Goal: Information Seeking & Learning: Understand process/instructions

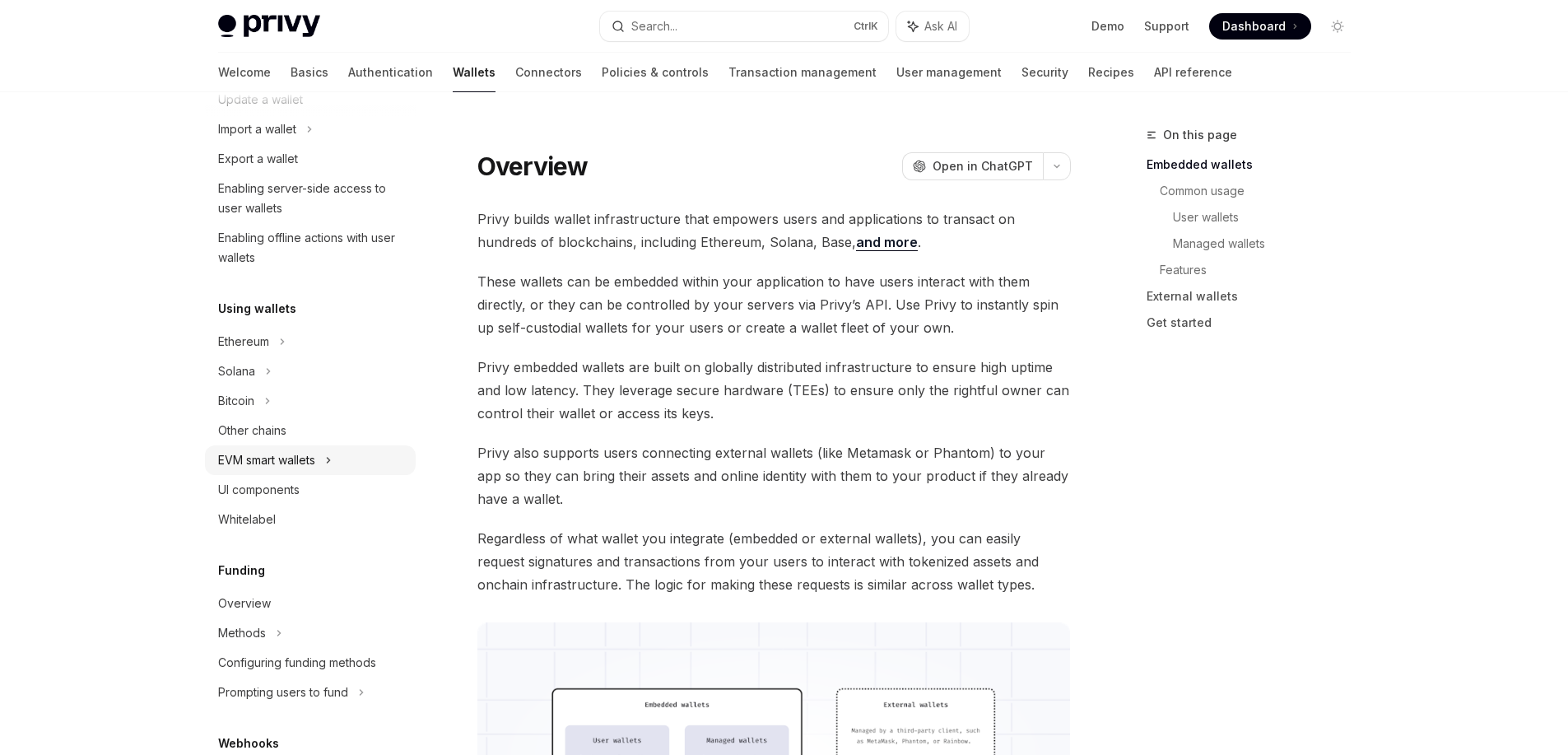
scroll to position [247, 0]
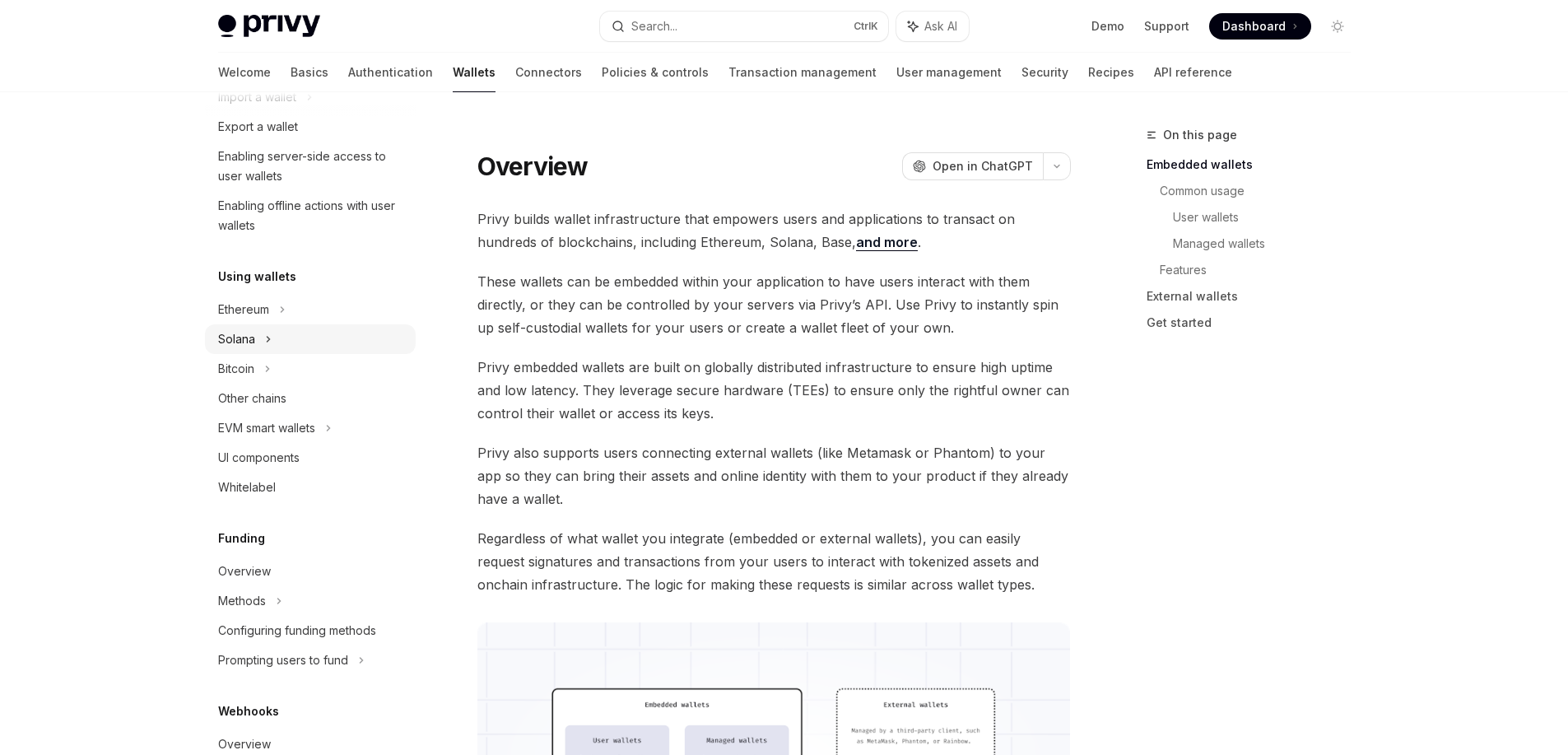
click at [265, 341] on icon at bounding box center [268, 339] width 7 height 20
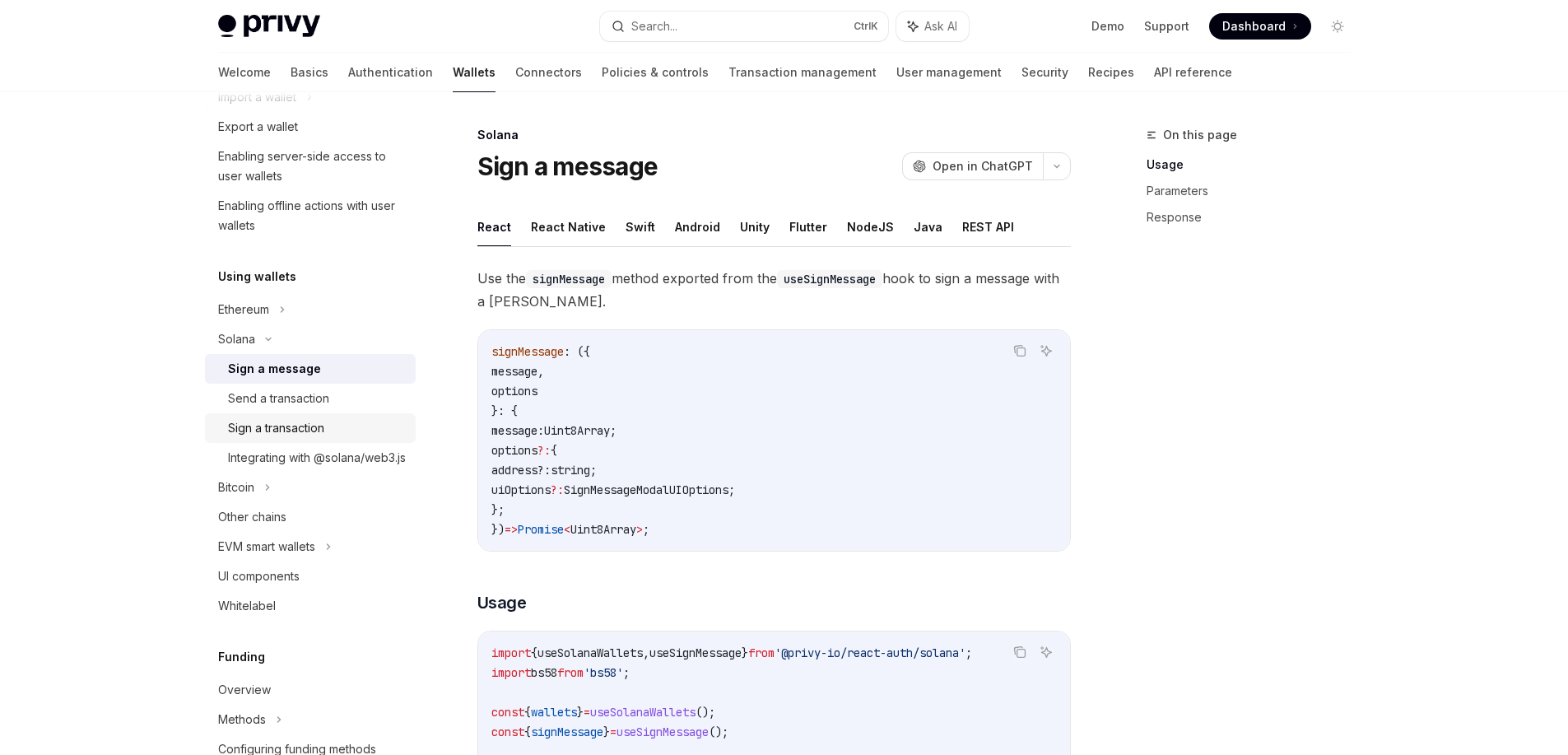
click at [303, 432] on div "Sign a transaction" at bounding box center [276, 427] width 97 height 20
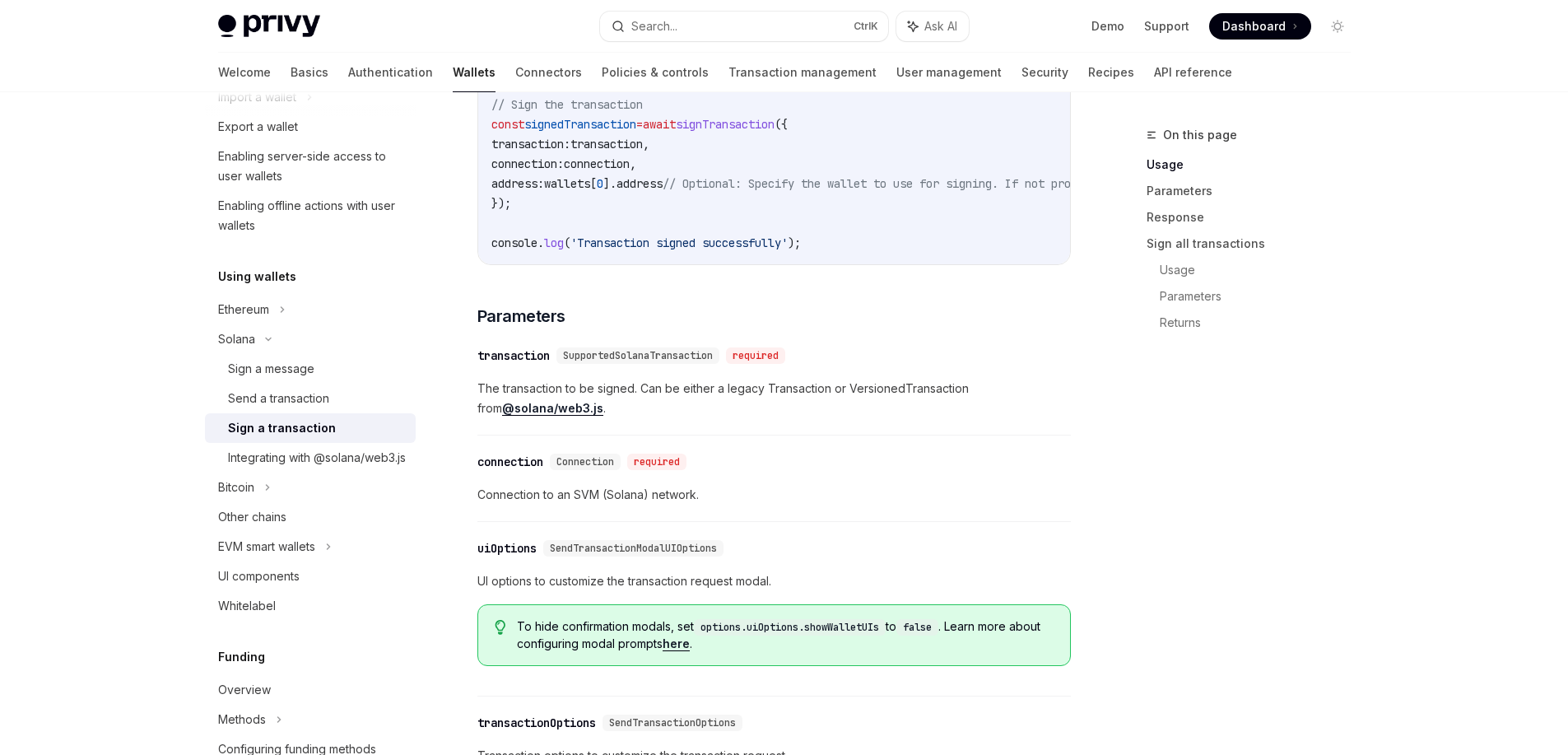
scroll to position [989, 0]
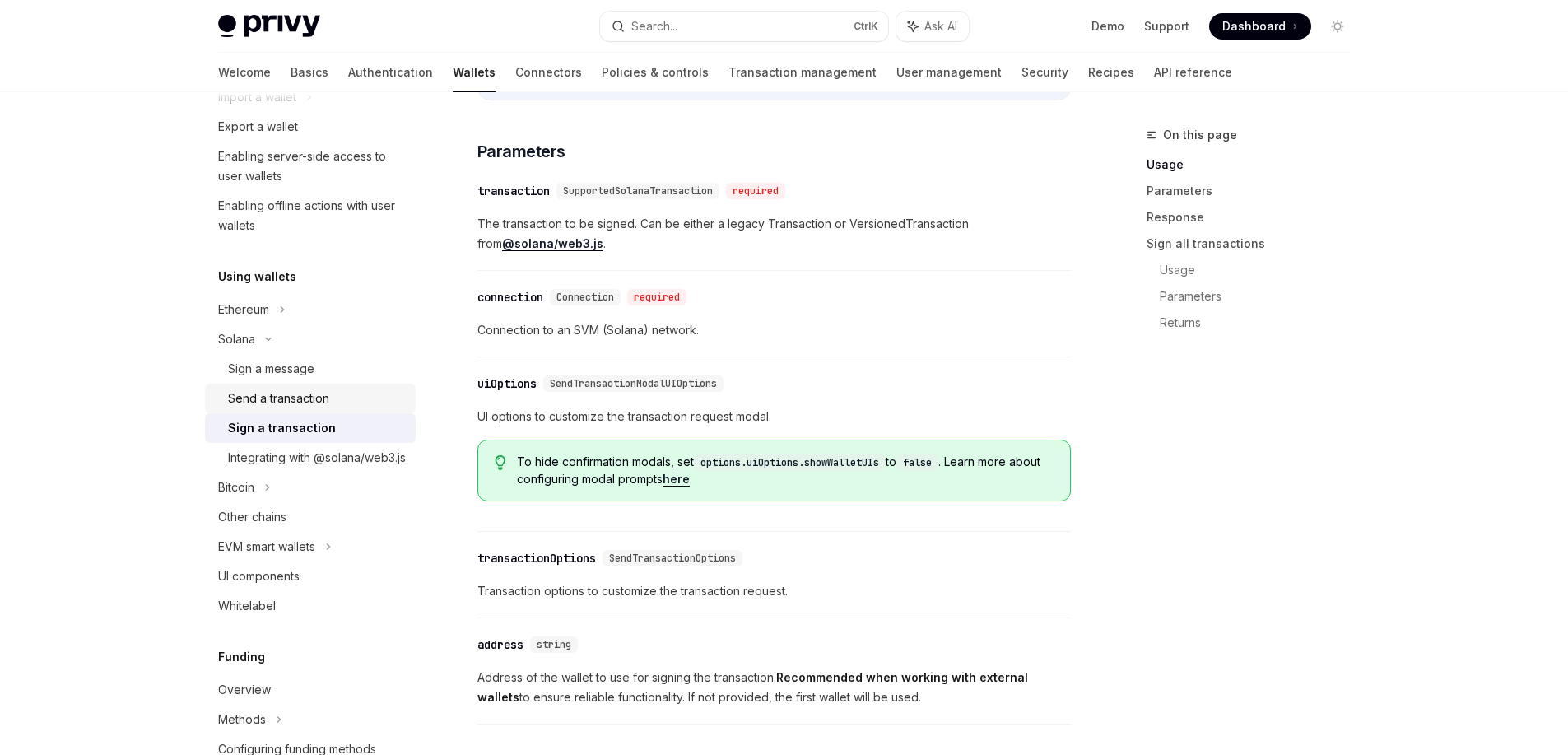
click at [268, 397] on div "Send a transaction" at bounding box center [278, 398] width 101 height 20
type textarea "*"
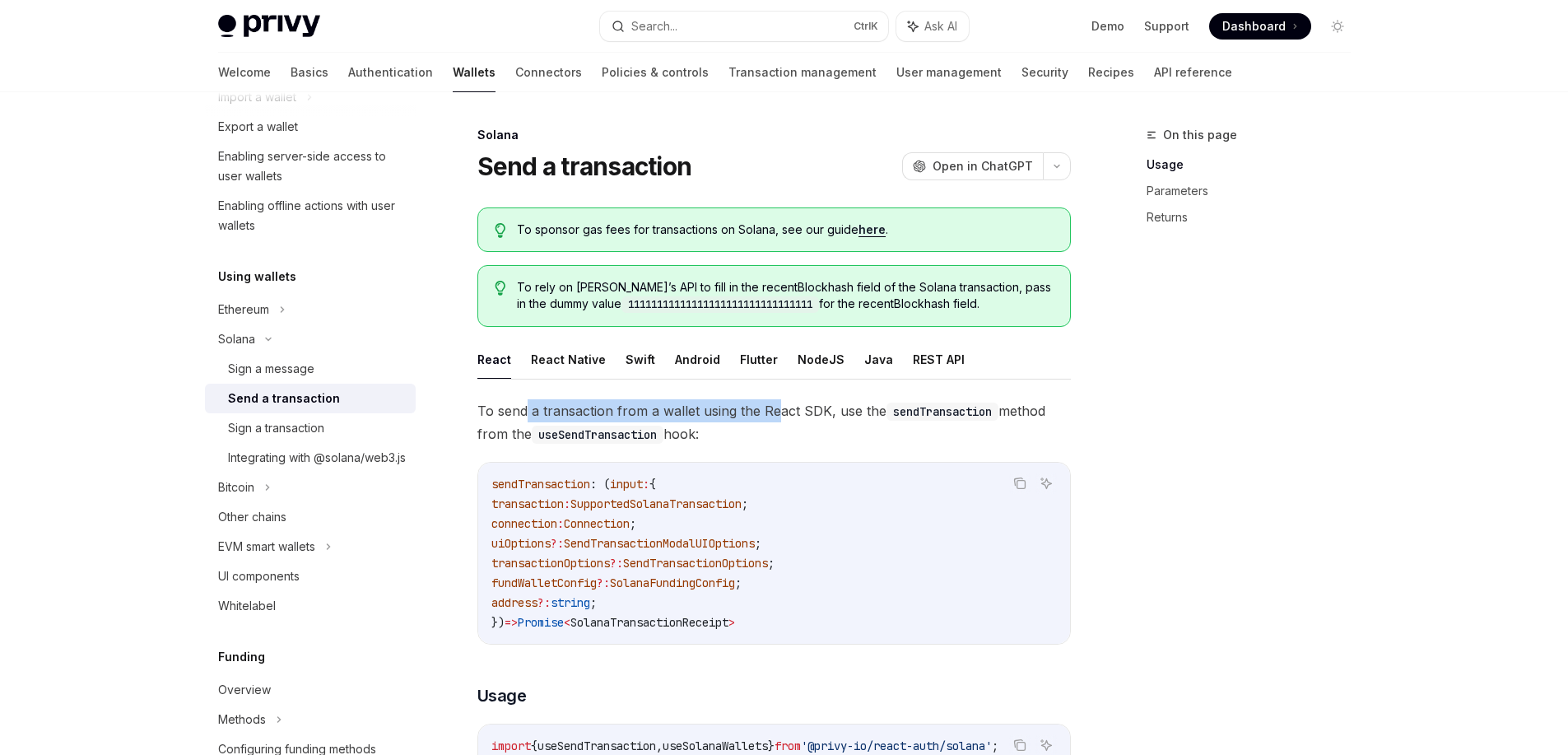
drag, startPoint x: 537, startPoint y: 411, endPoint x: 746, endPoint y: 424, distance: 209.4
click at [771, 418] on span "To send a transaction from a wallet using the React SDK, use the sendTransactio…" at bounding box center [774, 423] width 594 height 47
click at [721, 429] on span "To send a transaction from a wallet using the React SDK, use the sendTransactio…" at bounding box center [774, 423] width 594 height 47
